Goal: Information Seeking & Learning: Find specific fact

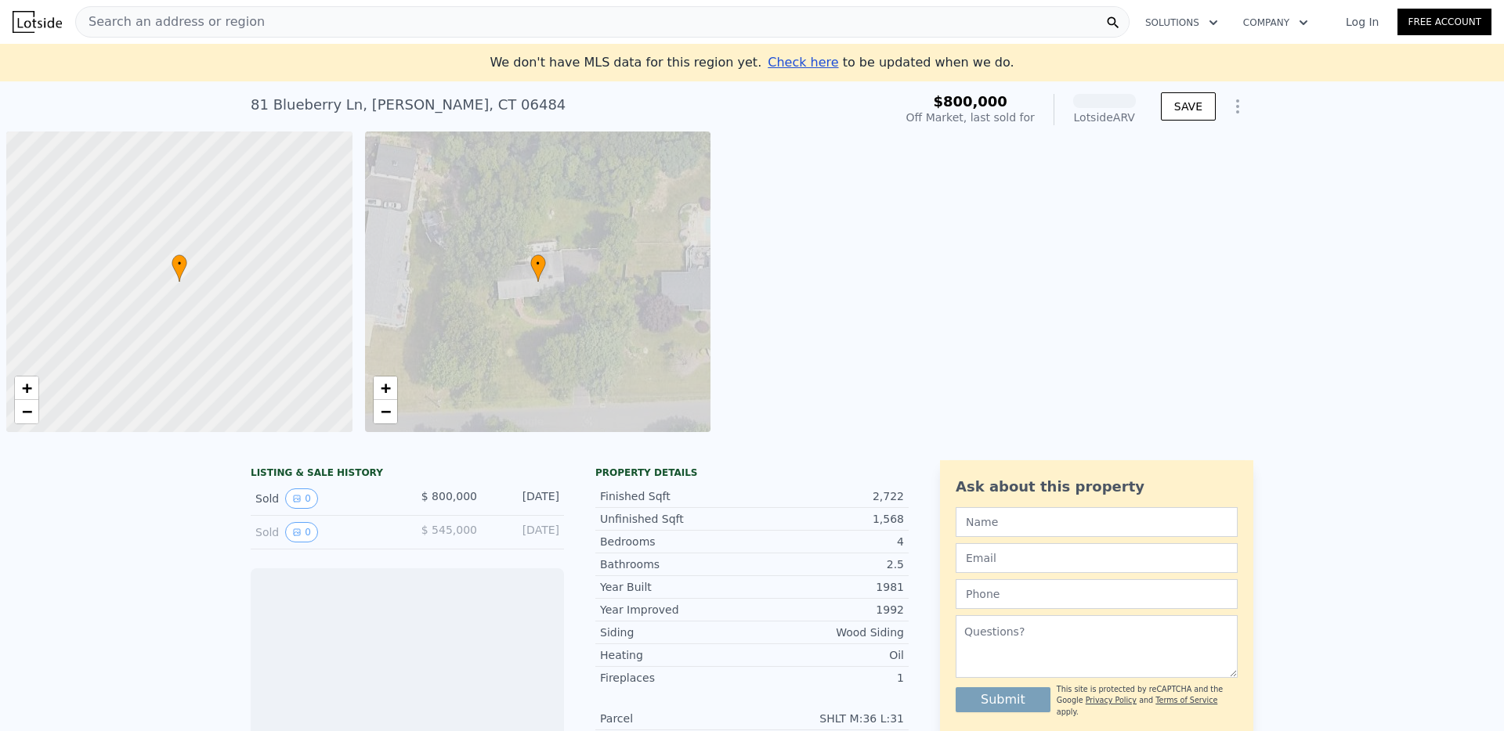
scroll to position [0, 6]
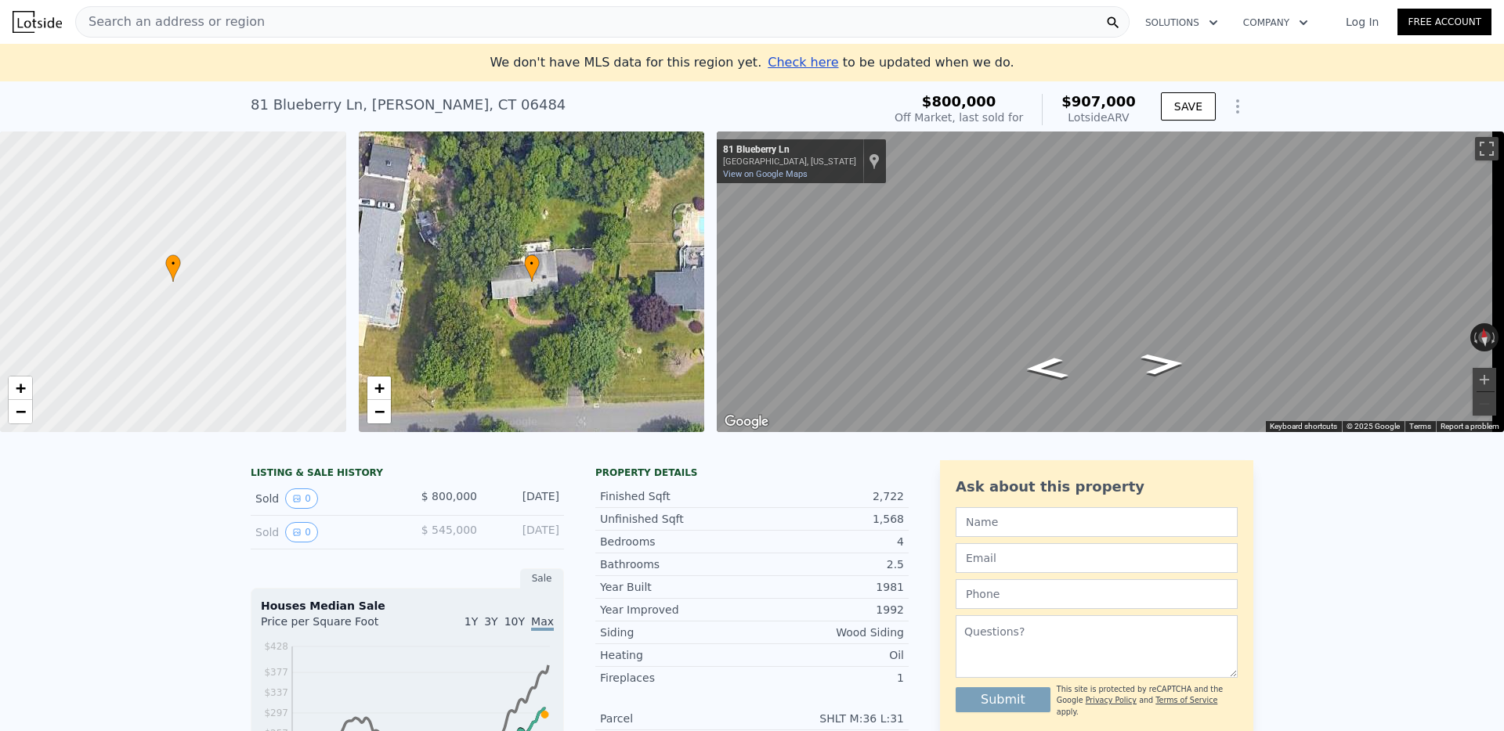
click at [345, 543] on div "Sold 0" at bounding box center [324, 532] width 139 height 20
click at [293, 537] on icon "View historical data" at bounding box center [296, 532] width 9 height 9
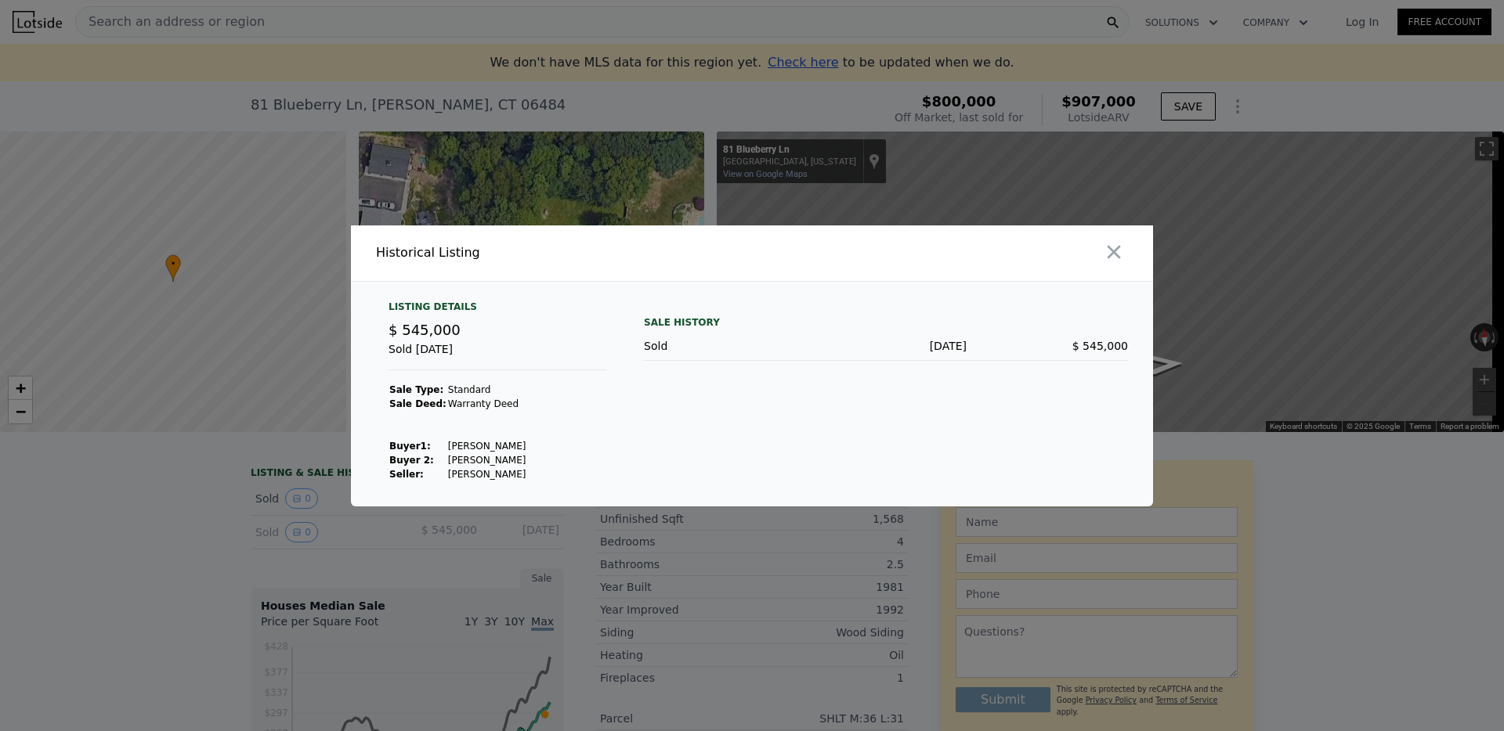
click at [518, 427] on div "Listing Details $ 545,000 Sold [DATE] Sale Type: Standard Sale Deed: Warranty D…" at bounding box center [497, 391] width 243 height 181
click at [1114, 248] on icon "button" at bounding box center [1114, 252] width 22 height 22
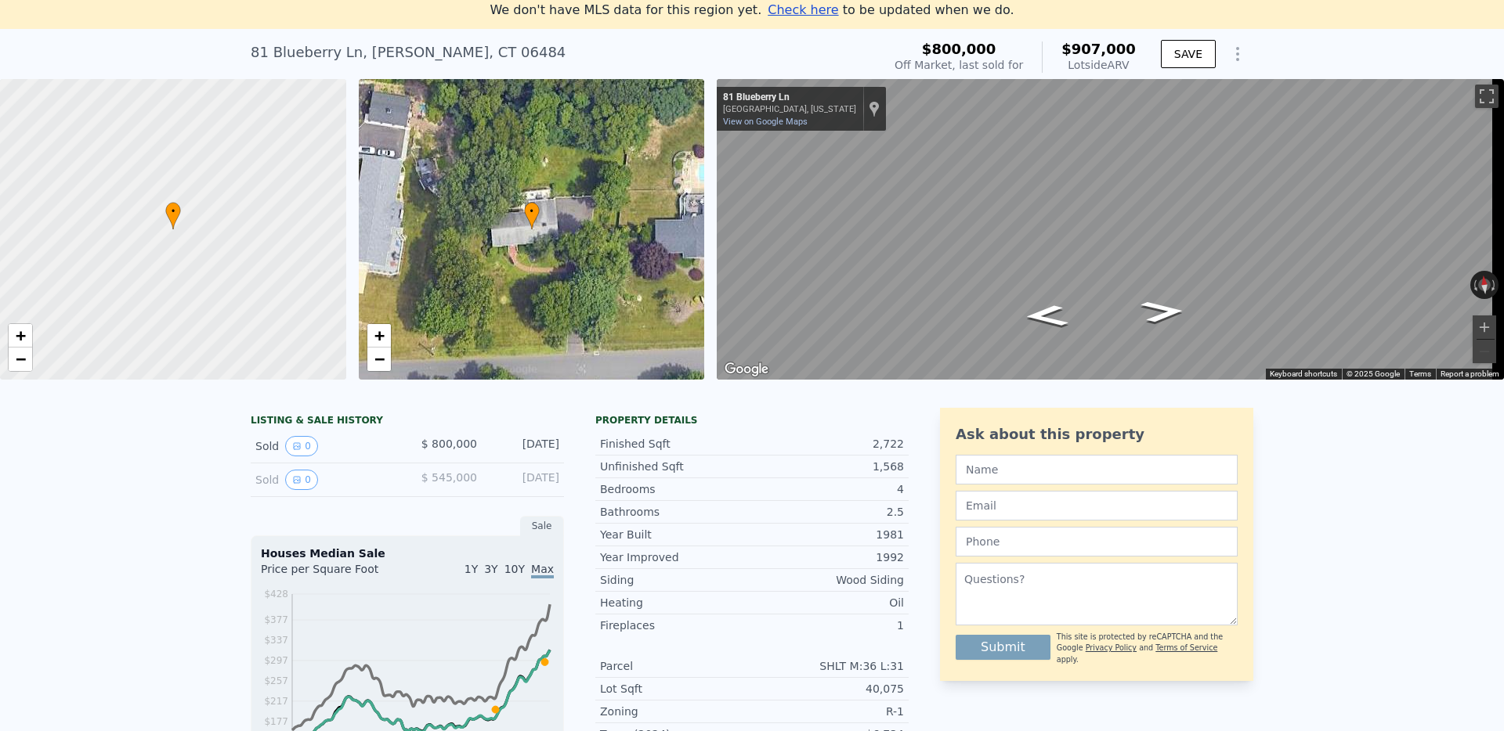
scroll to position [0, 0]
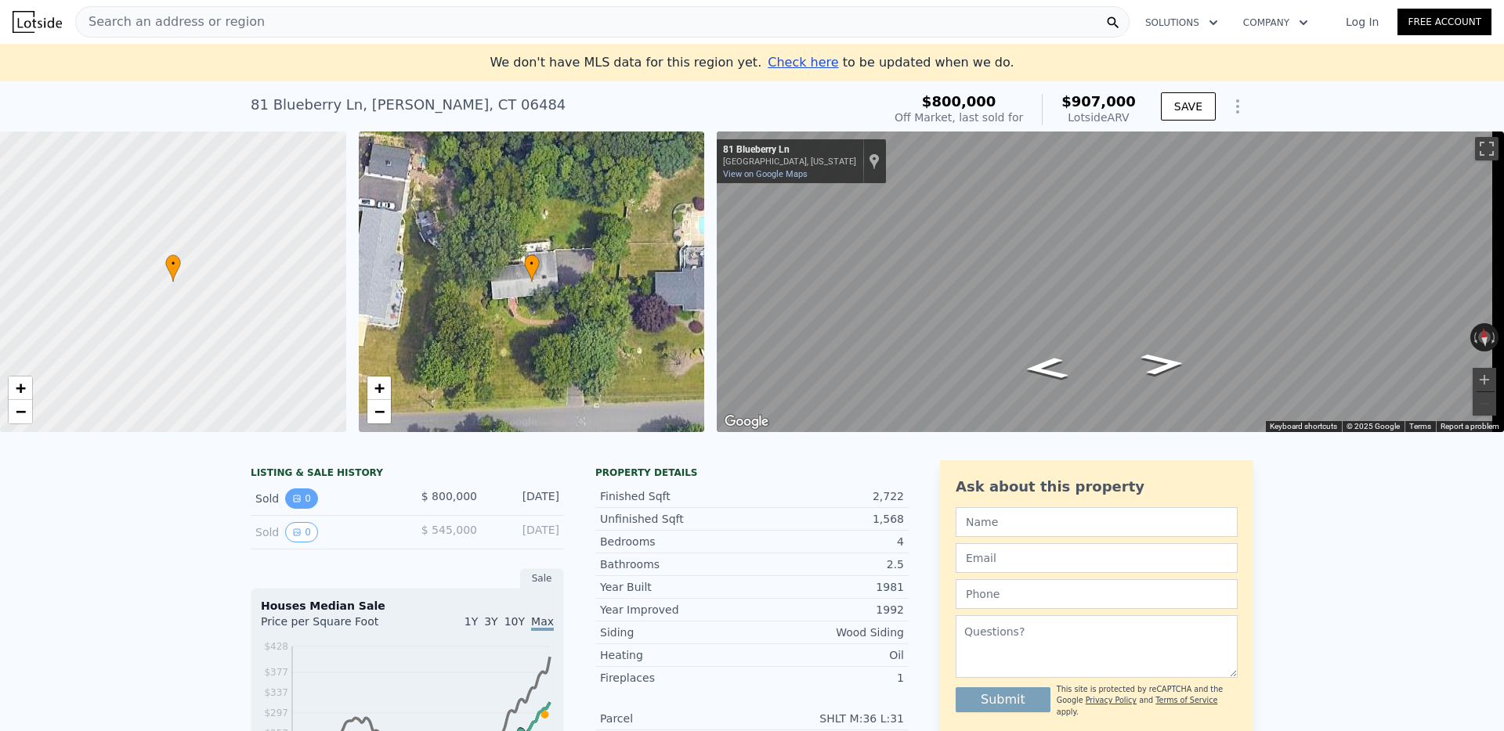
click at [294, 502] on icon "View historical data" at bounding box center [297, 499] width 6 height 6
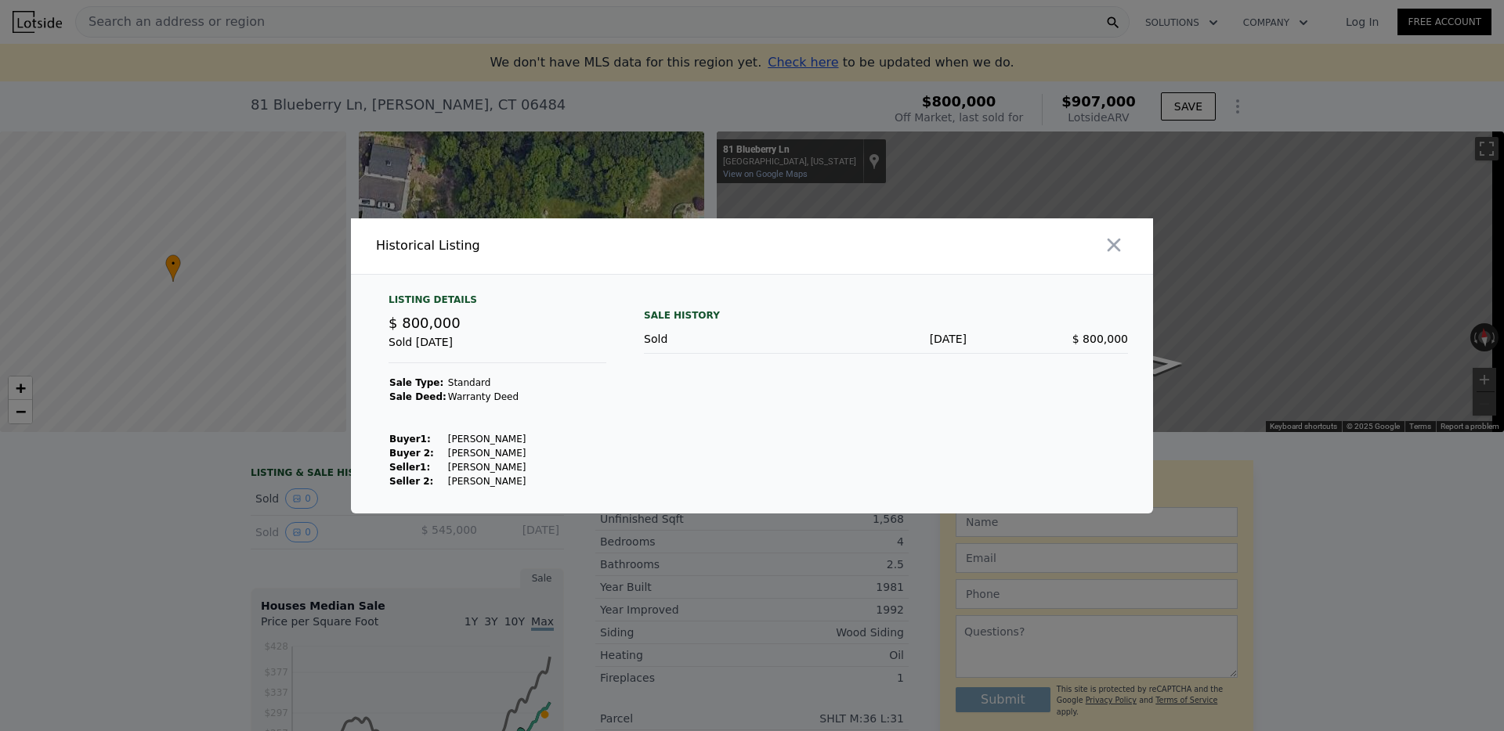
click at [261, 558] on div at bounding box center [752, 365] width 1504 height 731
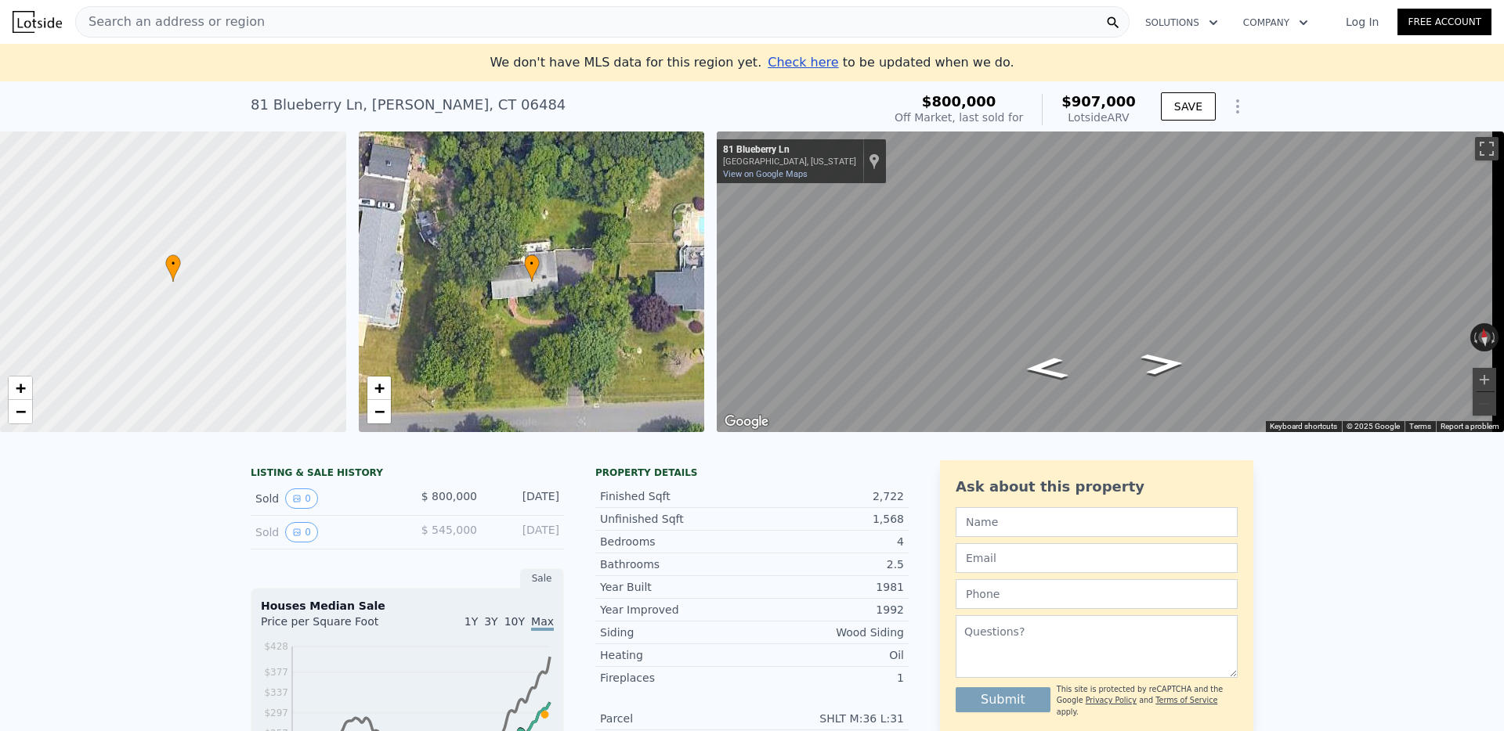
click at [260, 543] on div "Sold 0" at bounding box center [324, 532] width 139 height 20
click at [438, 536] on span "$ 545,000" at bounding box center [449, 530] width 56 height 13
drag, startPoint x: 512, startPoint y: 545, endPoint x: 433, endPoint y: 544, distance: 79.1
click at [493, 543] on div "[DATE]" at bounding box center [524, 532] width 70 height 20
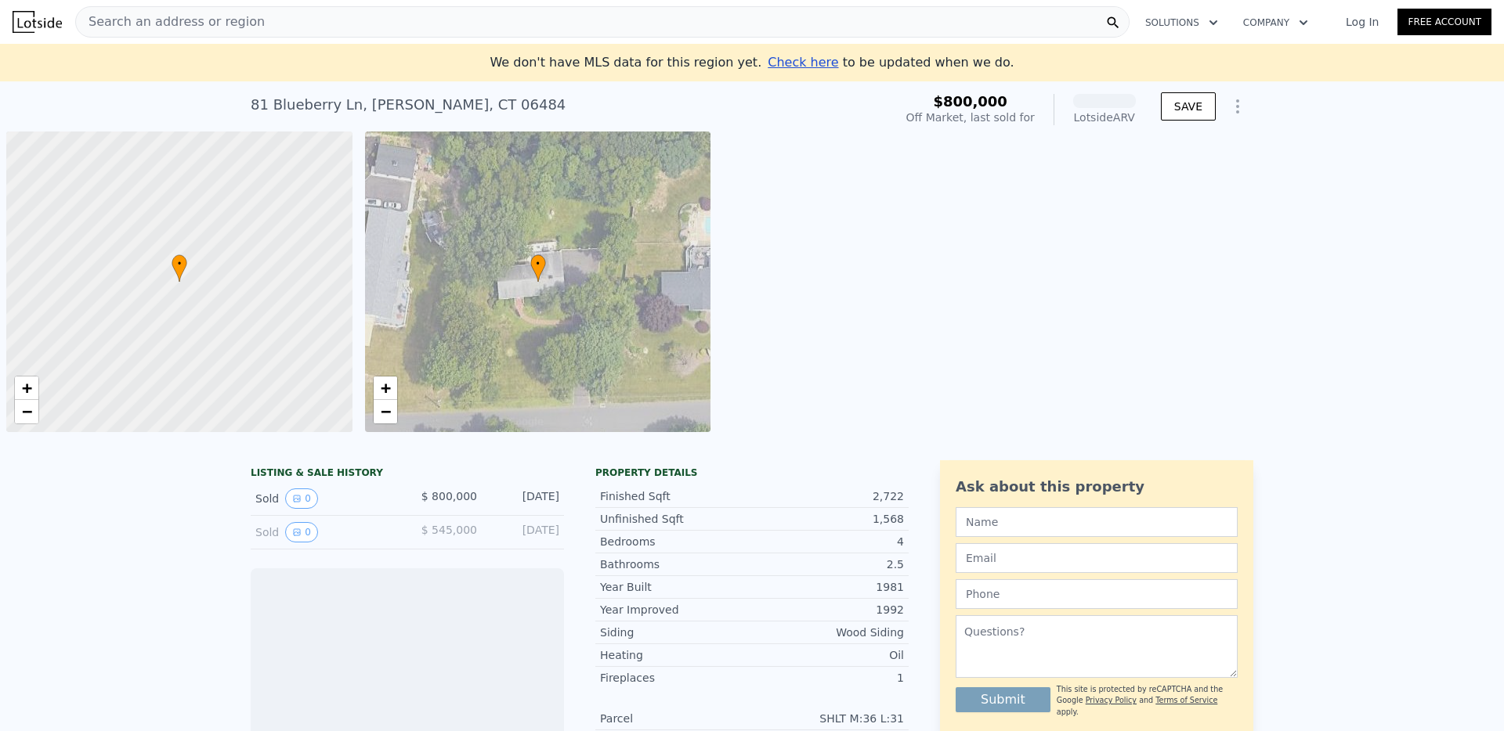
scroll to position [0, 6]
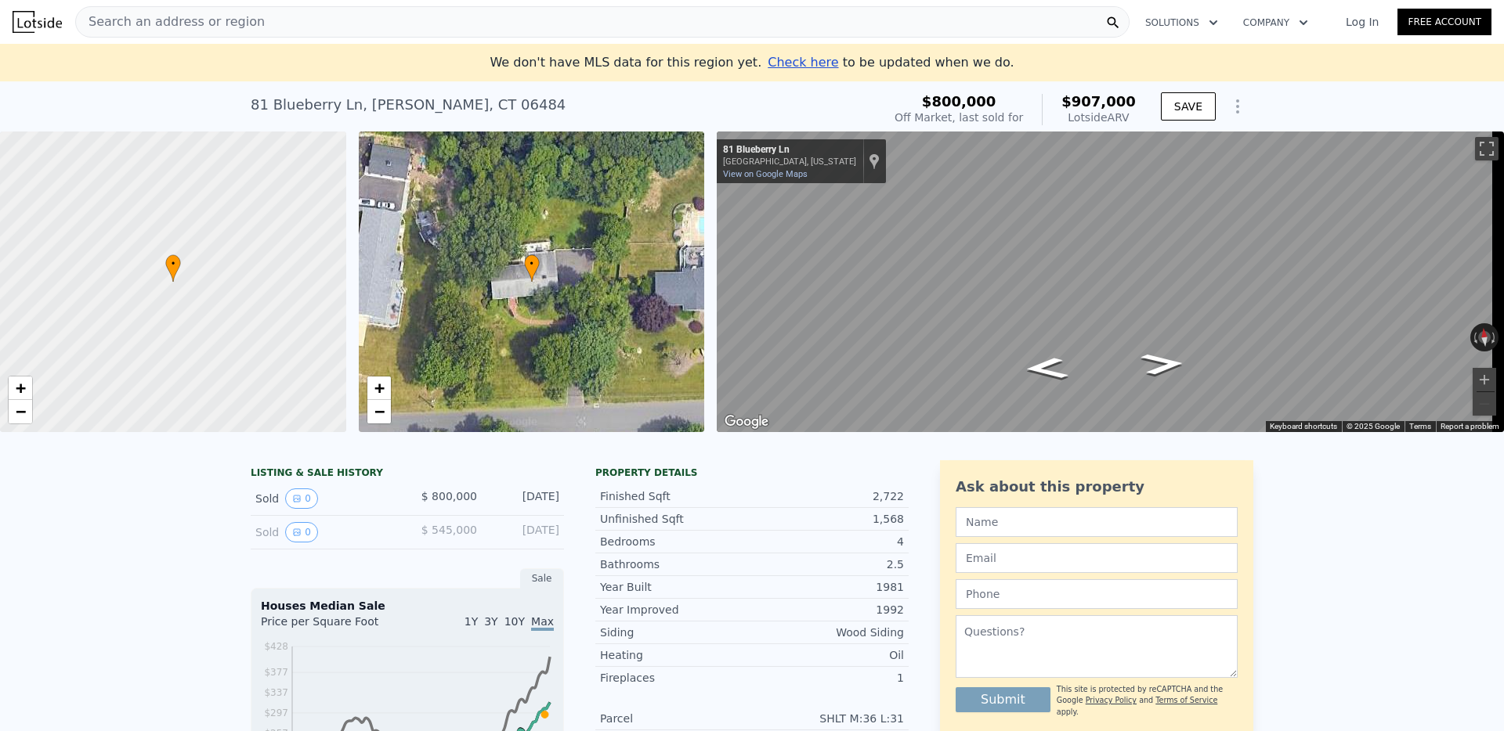
click at [322, 482] on div "LISTING & SALE HISTORY" at bounding box center [407, 475] width 313 height 16
click at [255, 503] on div "Sold 0" at bounding box center [324, 499] width 139 height 20
click at [256, 543] on div "Sold 0" at bounding box center [324, 532] width 139 height 20
click at [525, 538] on div "[DATE]" at bounding box center [524, 532] width 70 height 20
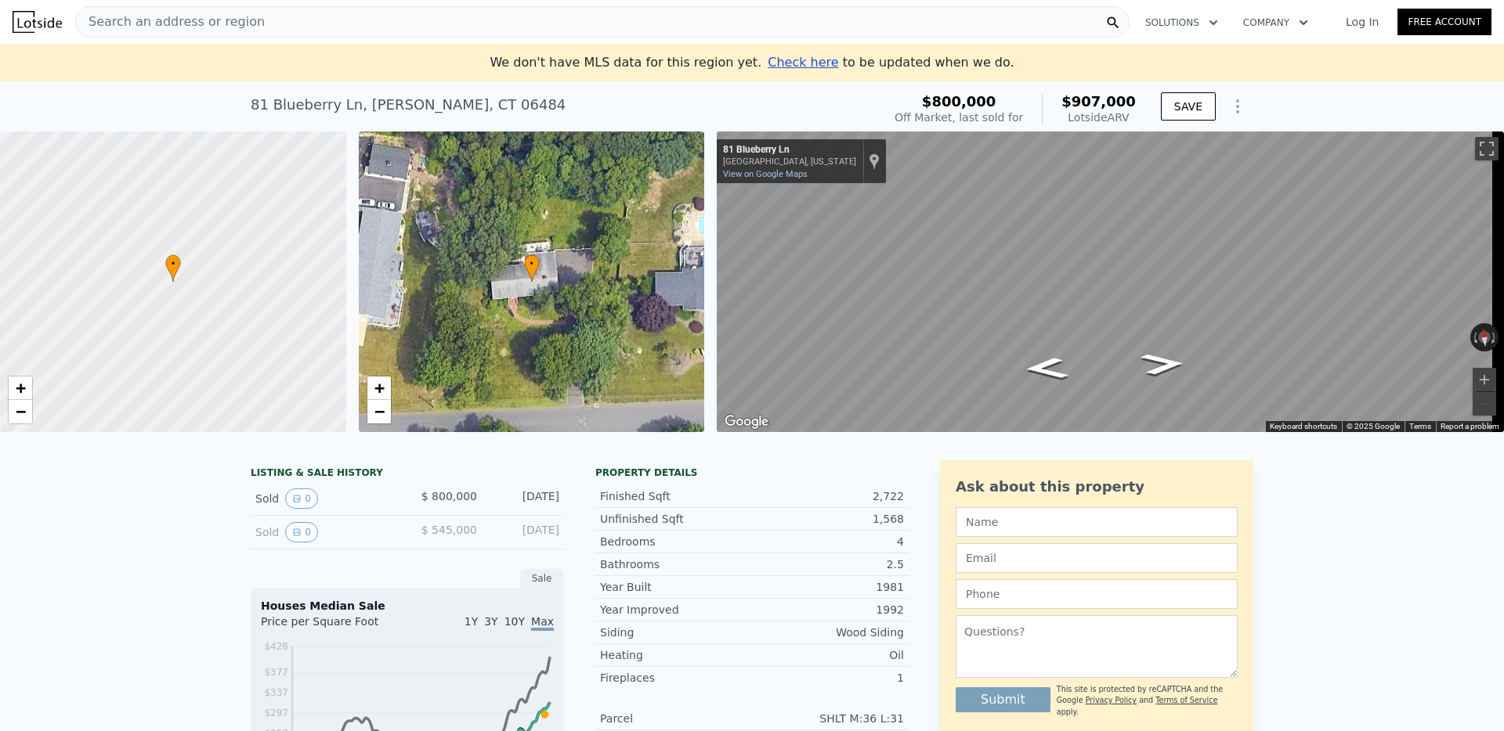
click at [481, 550] on div "Sold 0 $ 545,000 May 25, 2020" at bounding box center [407, 533] width 313 height 34
click at [550, 543] on div "[DATE]" at bounding box center [524, 532] width 70 height 20
click at [517, 540] on div "[DATE]" at bounding box center [524, 532] width 70 height 20
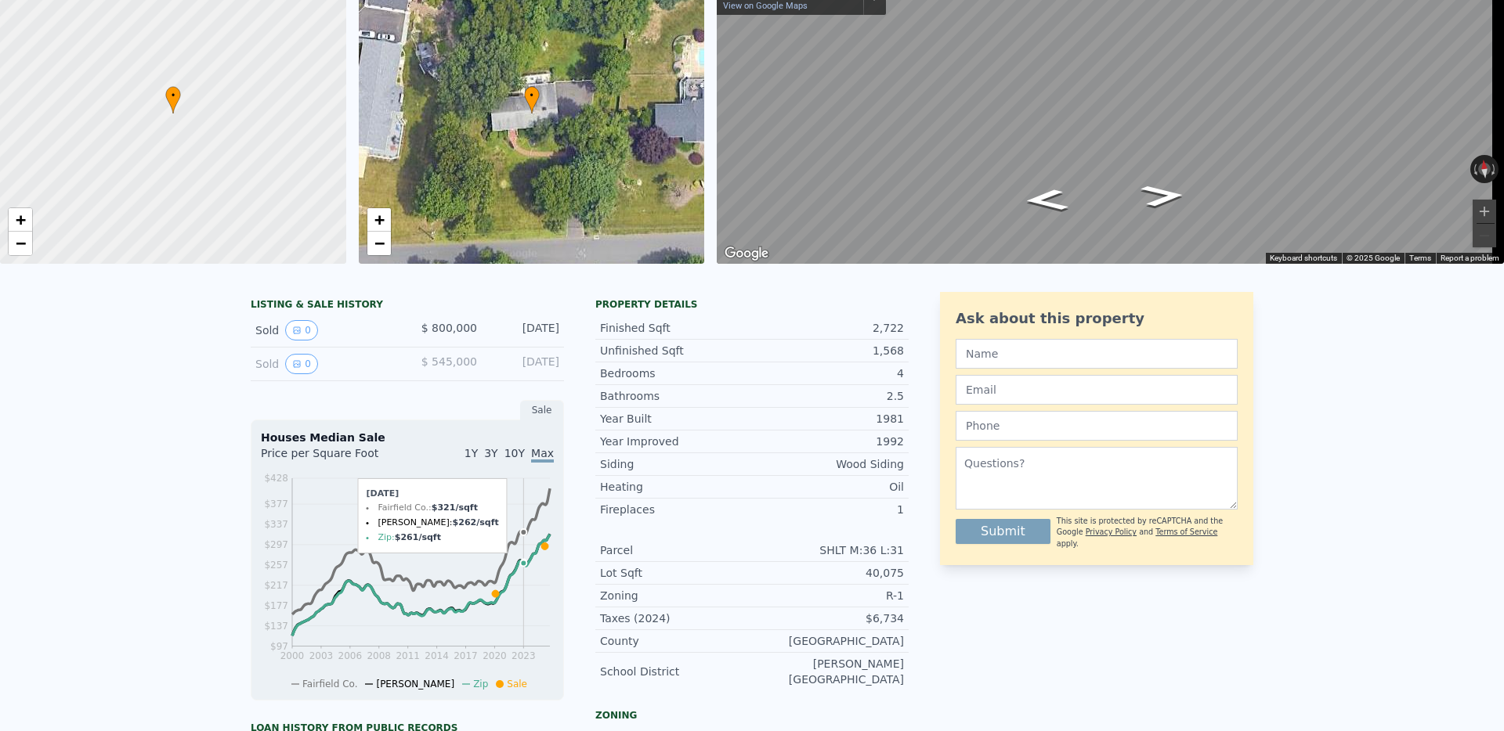
scroll to position [19, 0]
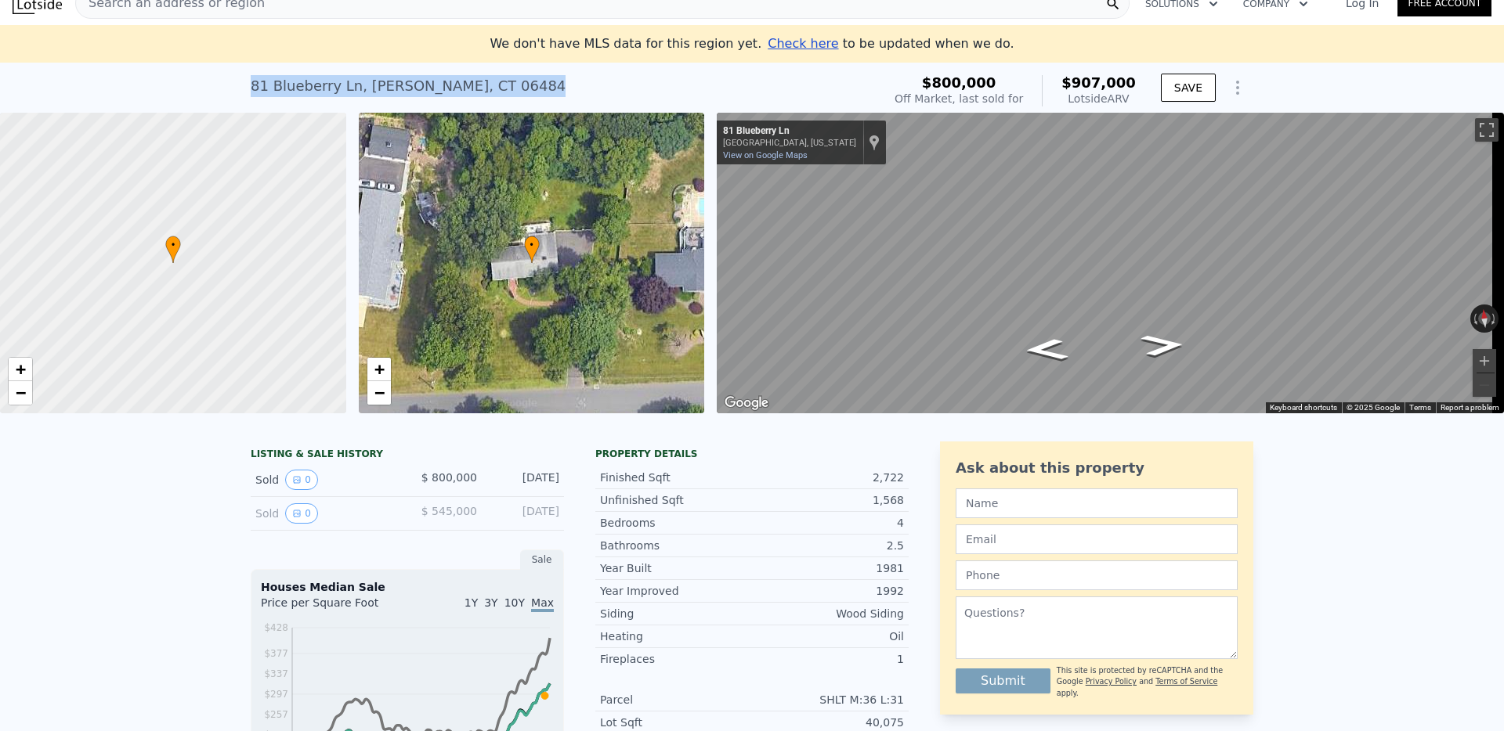
drag, startPoint x: 419, startPoint y: 77, endPoint x: 210, endPoint y: 81, distance: 209.1
click at [210, 81] on div "81 Blueberry Ln , Shelton , CT 06484 Sold Mar 2025 for $800k (~ARV $907k ) $800…" at bounding box center [752, 88] width 1504 height 50
copy div "81 Blueberry Ln , Shelton , CT 06484"
drag, startPoint x: 487, startPoint y: 525, endPoint x: 558, endPoint y: 519, distance: 70.8
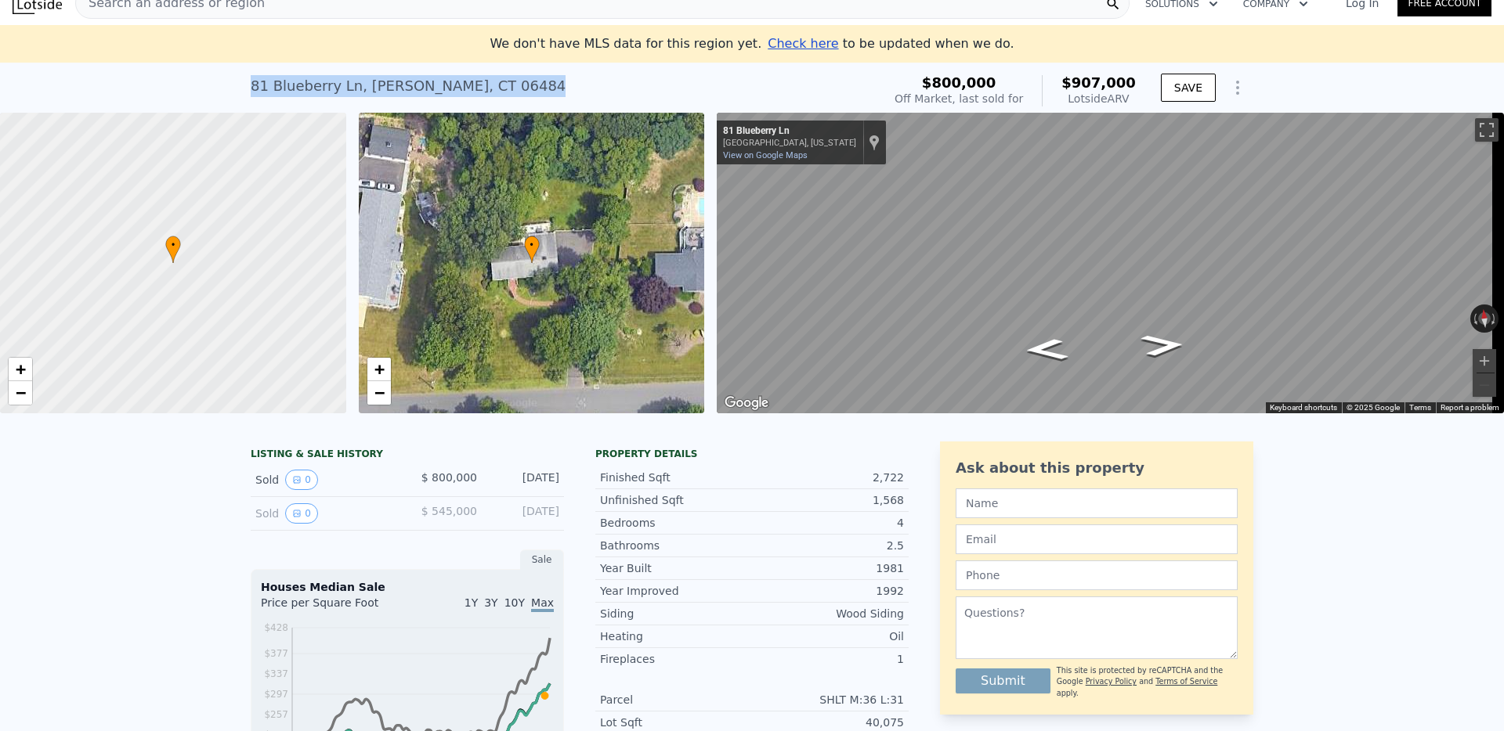
copy div "[DATE]"
